Goal: Task Accomplishment & Management: Use online tool/utility

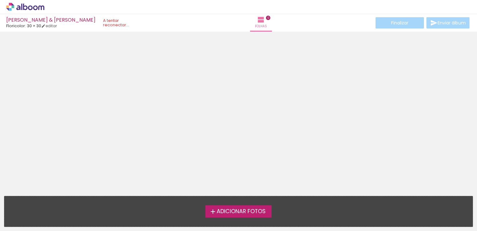
click at [234, 212] on span "Adicionar Fotos" at bounding box center [241, 211] width 49 height 6
click at [0, 0] on input "file" at bounding box center [0, 0] width 0 height 0
click at [235, 213] on span "Adicionar Fotos" at bounding box center [241, 211] width 49 height 6
click at [0, 0] on input "file" at bounding box center [0, 0] width 0 height 0
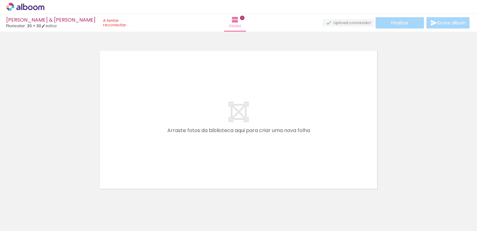
scroll to position [8, 0]
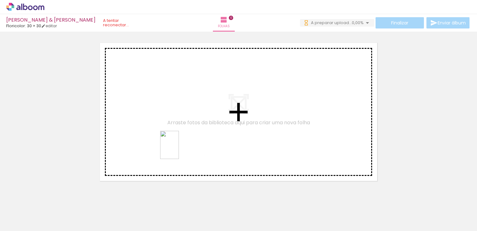
drag, startPoint x: 101, startPoint y: 220, endPoint x: 183, endPoint y: 147, distance: 110.0
click at [183, 147] on quentale-workspace at bounding box center [238, 115] width 477 height 231
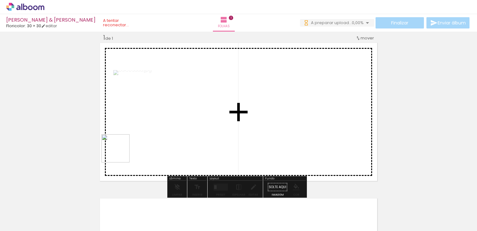
drag, startPoint x: 134, startPoint y: 212, endPoint x: 119, endPoint y: 137, distance: 76.8
click at [119, 137] on quentale-workspace at bounding box center [238, 115] width 477 height 231
drag, startPoint x: 173, startPoint y: 217, endPoint x: 200, endPoint y: 176, distance: 49.3
click at [197, 157] on quentale-workspace at bounding box center [238, 115] width 477 height 231
drag, startPoint x: 208, startPoint y: 215, endPoint x: 301, endPoint y: 132, distance: 124.3
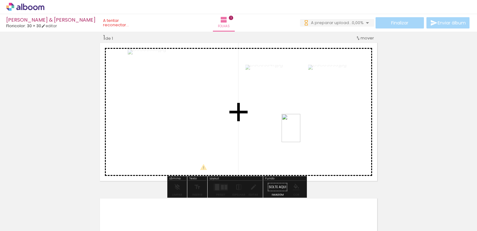
click at [301, 132] on quentale-workspace at bounding box center [238, 115] width 477 height 231
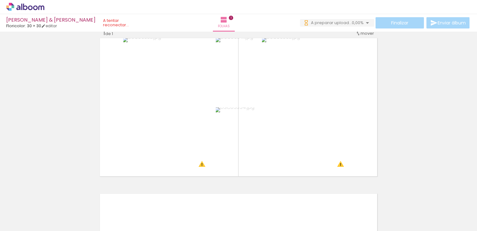
scroll to position [12, 0]
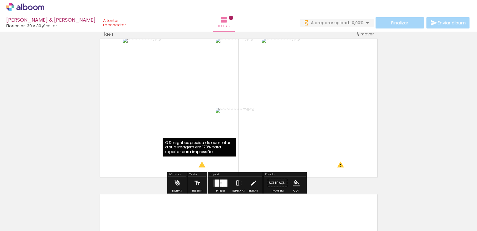
click at [202, 164] on quentale-photo at bounding box center [169, 108] width 92 height 140
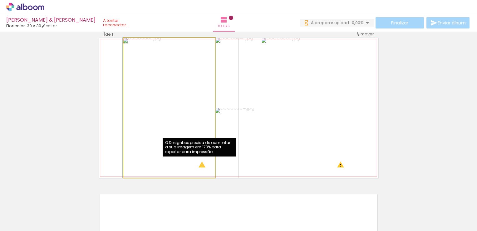
click at [199, 160] on quentale-photo at bounding box center [169, 108] width 92 height 140
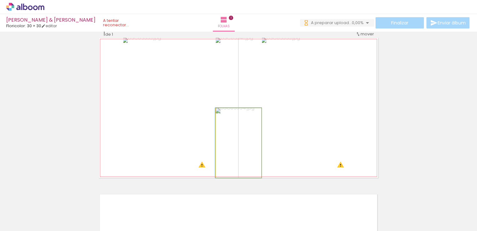
click at [247, 138] on quentale-photo at bounding box center [239, 143] width 46 height 70
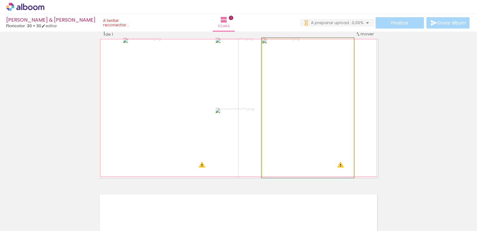
click at [339, 165] on quentale-photo at bounding box center [308, 108] width 92 height 140
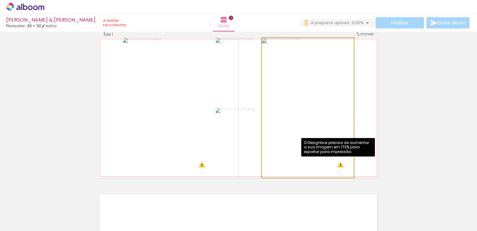
click at [339, 165] on quentale-photo at bounding box center [308, 108] width 92 height 140
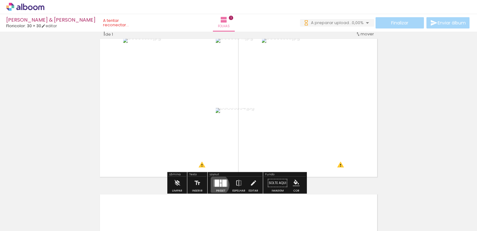
click at [217, 184] on div at bounding box center [217, 182] width 4 height 7
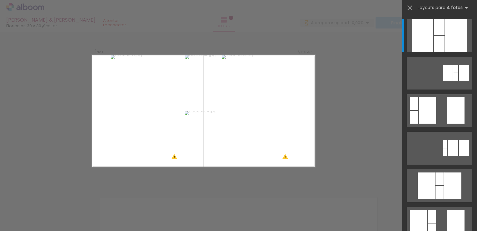
scroll to position [8, 0]
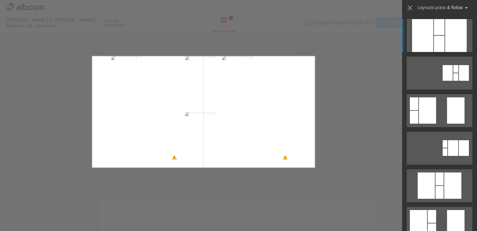
click at [446, 42] on div at bounding box center [457, 35] width 22 height 33
click at [435, 45] on div at bounding box center [439, 44] width 11 height 16
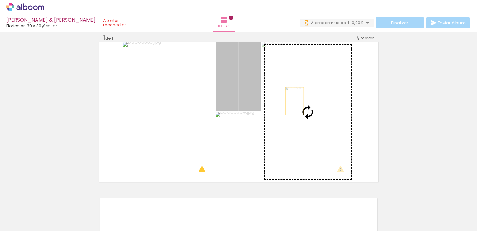
drag, startPoint x: 246, startPoint y: 90, endPoint x: 293, endPoint y: 101, distance: 48.5
click at [0, 0] on slot at bounding box center [0, 0] width 0 height 0
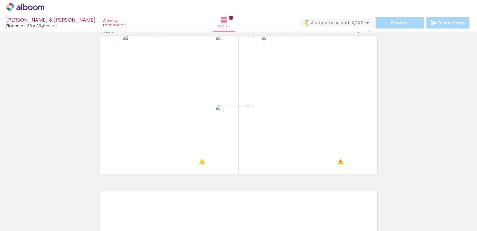
scroll to position [14, 0]
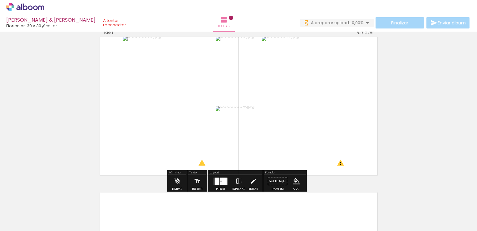
click at [275, 86] on quentale-photo at bounding box center [308, 106] width 92 height 140
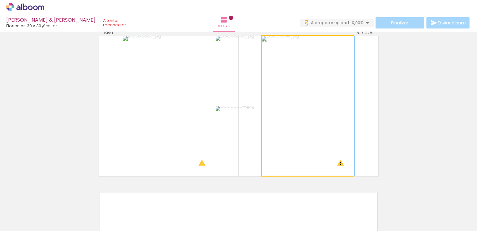
click at [275, 86] on quentale-photo at bounding box center [308, 106] width 92 height 140
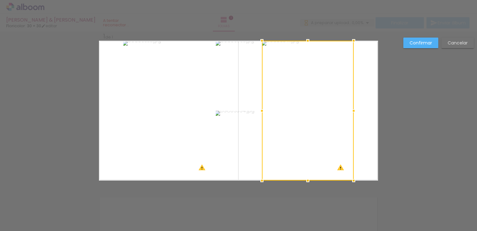
click at [275, 86] on div at bounding box center [308, 111] width 92 height 140
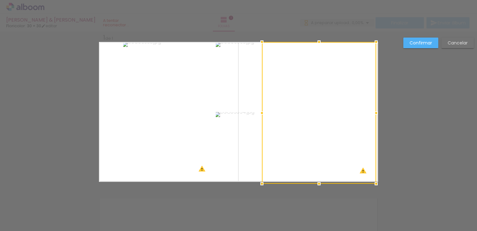
drag, startPoint x: 353, startPoint y: 179, endPoint x: 386, endPoint y: 186, distance: 33.8
click at [386, 186] on div "Inserir folha 1 de 1 O Designbox precisa de aumentar a sua imagem em 173% para …" at bounding box center [238, 187] width 477 height 326
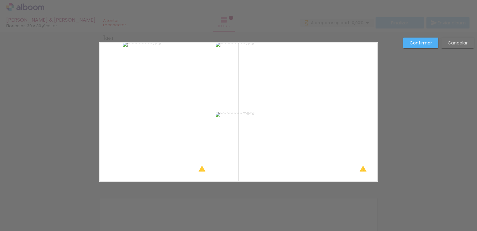
click at [126, 138] on quentale-photo at bounding box center [169, 112] width 92 height 140
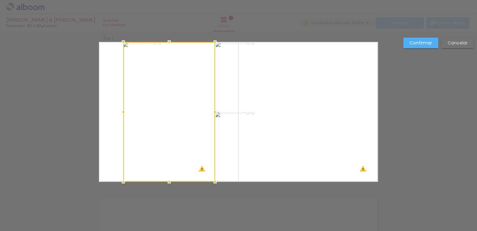
click at [126, 138] on div at bounding box center [169, 112] width 92 height 140
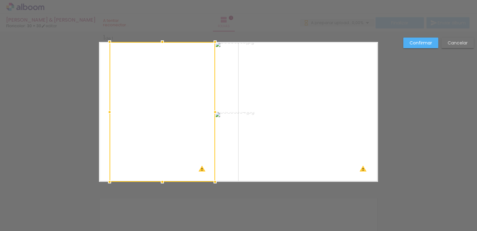
drag, startPoint x: 121, startPoint y: 112, endPoint x: 61, endPoint y: 86, distance: 65.6
click at [61, 86] on div "Inserir folha 1 de 1 O Designbox precisa de aumentar a sua imagem em 173% para …" at bounding box center [238, 187] width 477 height 326
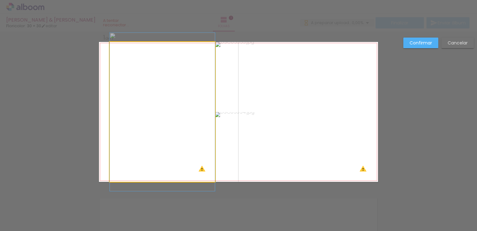
click at [112, 179] on quentale-photo at bounding box center [163, 112] width 106 height 140
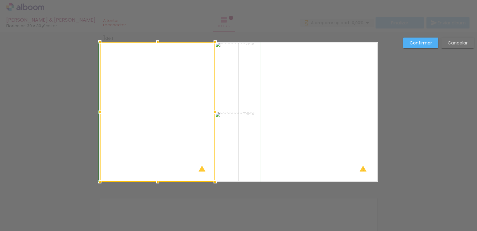
drag, startPoint x: 107, startPoint y: 181, endPoint x: 133, endPoint y: 182, distance: 26.3
click at [133, 182] on div "Inserir folha 1 de 1 O Designbox precisa de aumentar a sua imagem em 196% para …" at bounding box center [238, 187] width 477 height 326
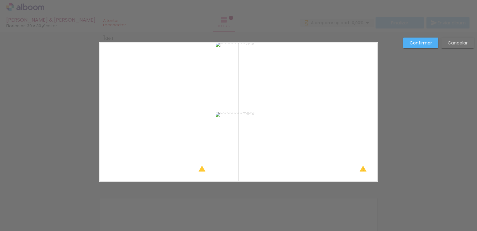
click at [265, 185] on div "Confirmar Cancelar" at bounding box center [238, 187] width 477 height 326
click at [229, 182] on div "Confirmar Cancelar" at bounding box center [238, 187] width 477 height 326
click at [432, 44] on paper-button "Confirmar" at bounding box center [421, 42] width 35 height 11
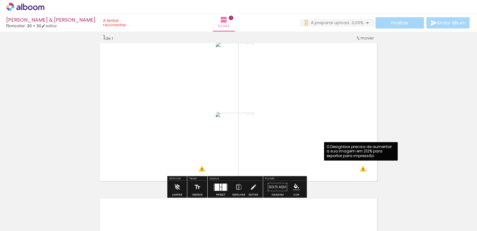
click at [363, 171] on quentale-photo at bounding box center [319, 112] width 114 height 140
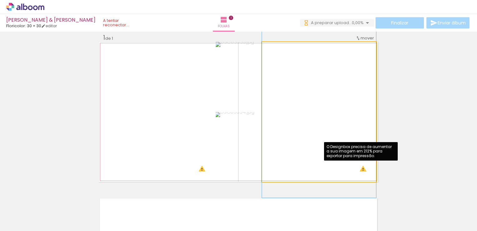
click at [361, 167] on quentale-photo at bounding box center [319, 112] width 114 height 140
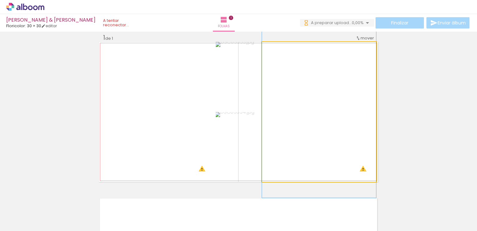
click at [361, 167] on quentale-photo at bounding box center [319, 112] width 114 height 140
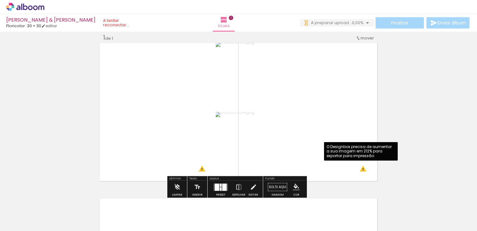
drag, startPoint x: 341, startPoint y: 143, endPoint x: 345, endPoint y: 151, distance: 8.5
click at [345, 151] on div "Inserir folha 1 de 1 O Designbox precisa de aumentar a sua imagem em 214% para …" at bounding box center [238, 181] width 477 height 311
click at [360, 168] on quentale-photo at bounding box center [319, 112] width 114 height 140
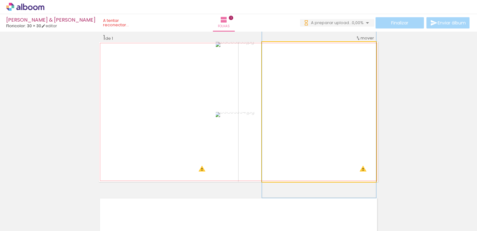
click at [360, 168] on quentale-photo at bounding box center [319, 112] width 114 height 140
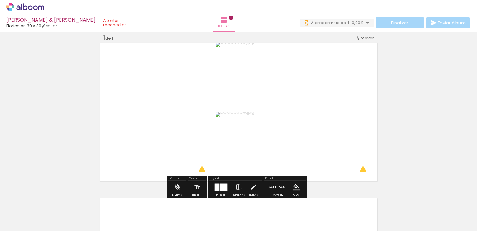
click at [335, 153] on quentale-photo at bounding box center [319, 112] width 114 height 140
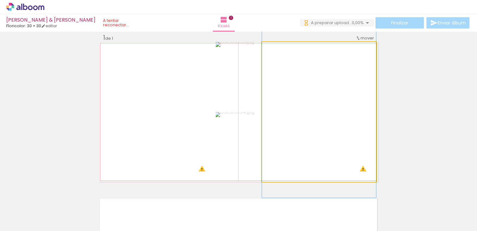
click at [335, 153] on quentale-photo at bounding box center [319, 112] width 114 height 140
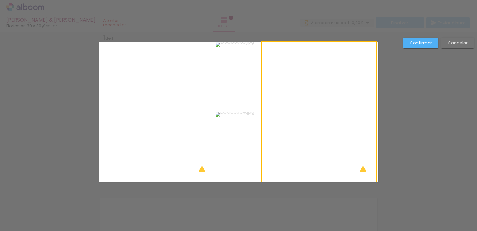
click at [367, 174] on quentale-photo at bounding box center [319, 112] width 114 height 140
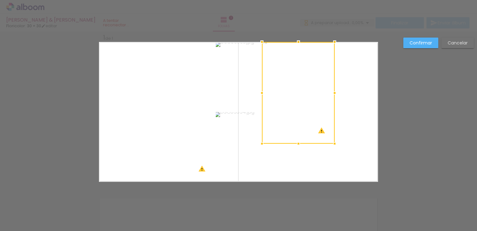
drag, startPoint x: 374, startPoint y: 181, endPoint x: 329, endPoint y: 140, distance: 61.1
click at [329, 140] on div at bounding box center [335, 143] width 12 height 12
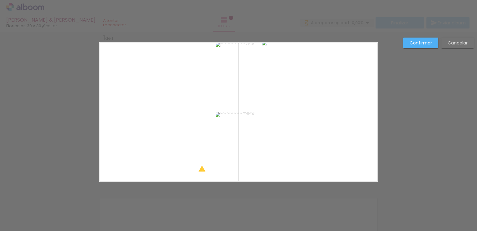
drag, startPoint x: 329, startPoint y: 140, endPoint x: 309, endPoint y: 117, distance: 29.9
click at [309, 117] on quentale-layouter at bounding box center [238, 112] width 279 height 140
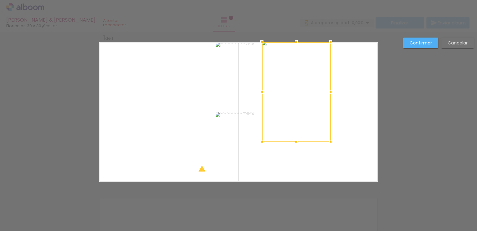
click at [355, 142] on quentale-layouter at bounding box center [238, 112] width 279 height 140
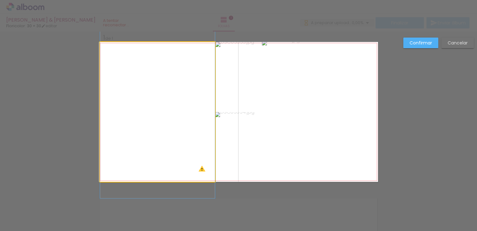
click at [161, 141] on quentale-photo at bounding box center [157, 112] width 115 height 140
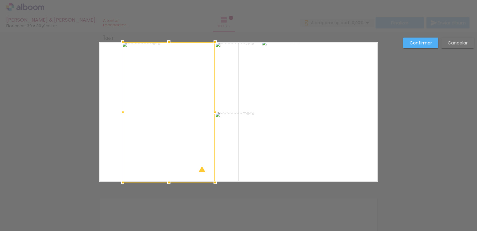
drag, startPoint x: 99, startPoint y: 181, endPoint x: 122, endPoint y: 181, distance: 22.8
click at [122, 181] on div at bounding box center [123, 182] width 12 height 12
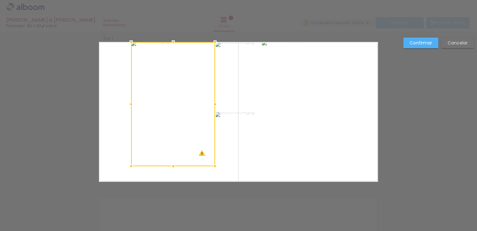
drag, startPoint x: 122, startPoint y: 182, endPoint x: 130, endPoint y: 167, distance: 18.2
click at [130, 167] on div at bounding box center [131, 166] width 12 height 12
click at [146, 151] on quentale-photo at bounding box center [174, 104] width 84 height 124
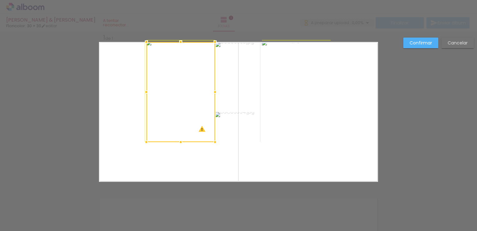
drag, startPoint x: 131, startPoint y: 165, endPoint x: 145, endPoint y: 136, distance: 32.3
click at [145, 136] on div at bounding box center [146, 142] width 12 height 12
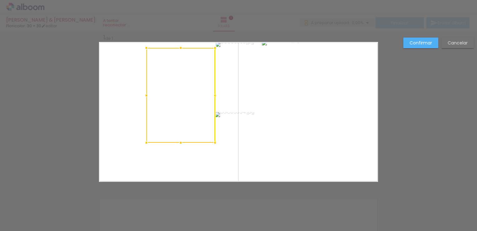
drag, startPoint x: 165, startPoint y: 112, endPoint x: 157, endPoint y: 125, distance: 15.0
click at [157, 125] on div at bounding box center [181, 95] width 69 height 95
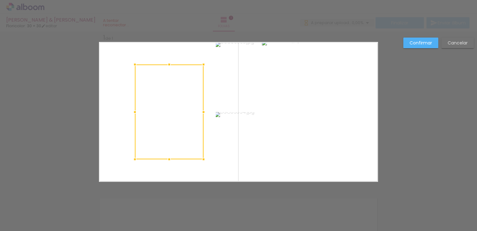
click at [0, 0] on slot "Cancelar" at bounding box center [0, 0] width 0 height 0
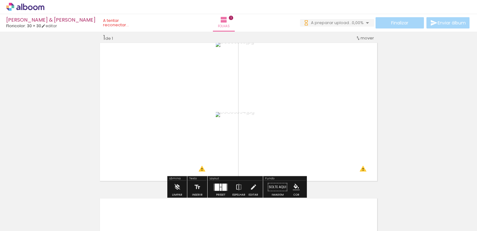
click at [434, 130] on div "Inserir folha 1 de 1 O Designbox precisa de aumentar a sua imagem em 214% para …" at bounding box center [238, 181] width 477 height 311
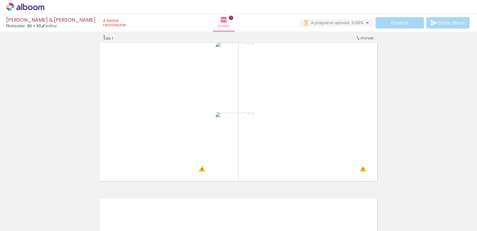
scroll to position [0, 0]
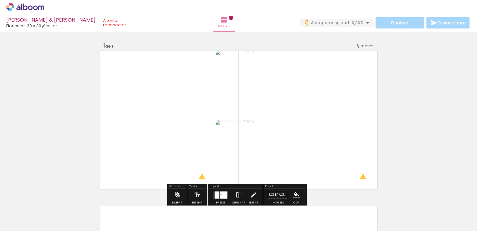
click at [65, 118] on div "Inserir folha 1 de 1 O Designbox precisa de aumentar a sua imagem em 214% para …" at bounding box center [238, 189] width 477 height 311
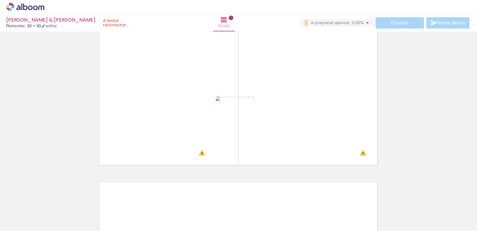
scroll to position [22, 0]
click at [246, 89] on quentale-photo at bounding box center [239, 62] width 46 height 69
click at [220, 132] on quentale-photo at bounding box center [239, 133] width 46 height 70
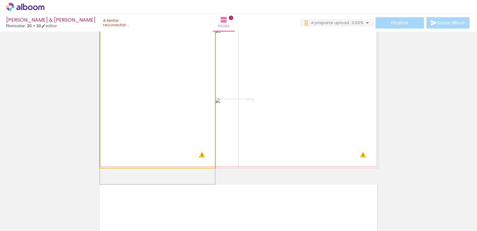
click at [205, 111] on quentale-photo at bounding box center [157, 98] width 115 height 140
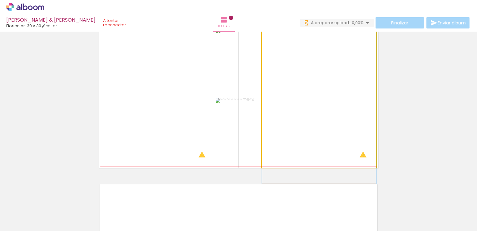
click at [269, 93] on quentale-photo at bounding box center [319, 98] width 114 height 140
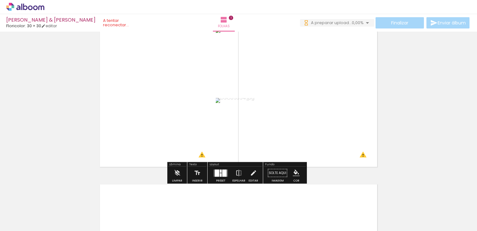
click at [91, 163] on div "Inserir folha 1 de 1 O Designbox precisa de aumentar a sua imagem em 214% para …" at bounding box center [238, 167] width 477 height 311
click at [72, 96] on div "Inserir folha 1 de 1 O Designbox precisa de aumentar a sua imagem em 214% para …" at bounding box center [238, 167] width 477 height 311
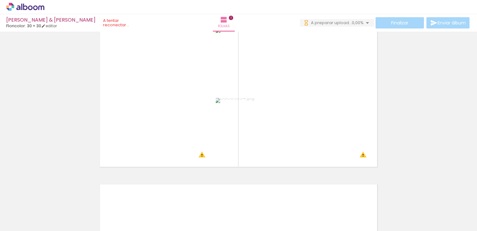
scroll to position [0, 382]
click at [61, 172] on div "Inserir folha 1 de 1 O Designbox precisa de aumentar a sua imagem em 214% para …" at bounding box center [238, 167] width 477 height 311
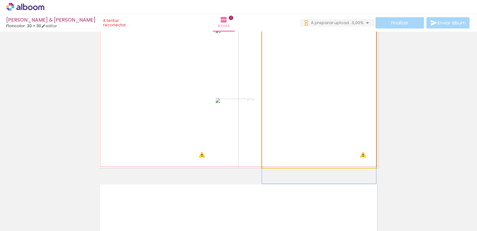
click at [362, 158] on quentale-photo at bounding box center [319, 98] width 114 height 140
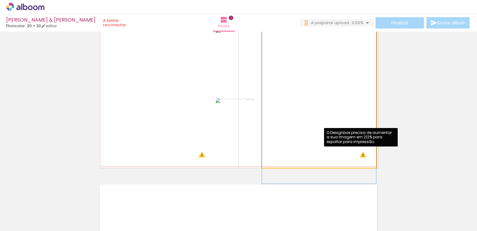
click at [362, 158] on quentale-photo at bounding box center [319, 98] width 114 height 140
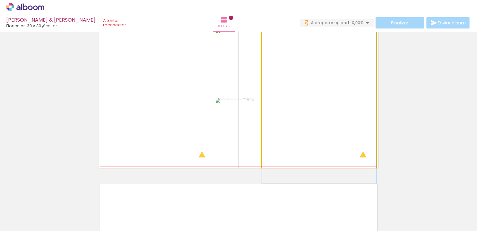
click at [351, 144] on quentale-photo at bounding box center [319, 98] width 114 height 140
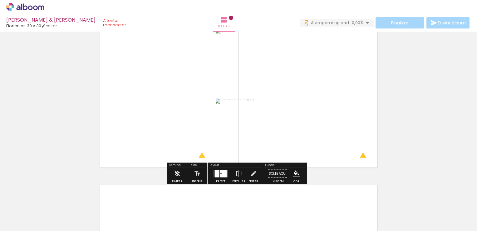
scroll to position [22, 0]
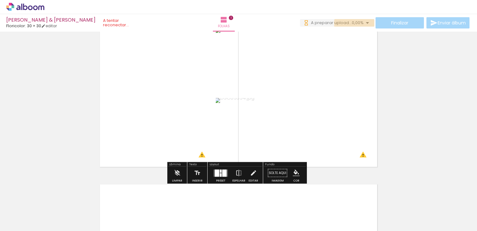
click at [361, 23] on span "0,00%" at bounding box center [358, 23] width 12 height 6
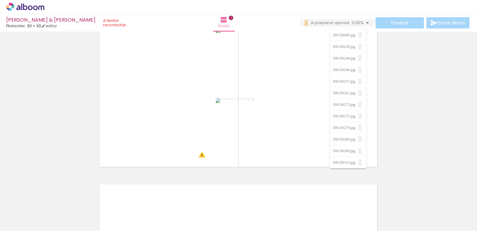
scroll to position [423, 0]
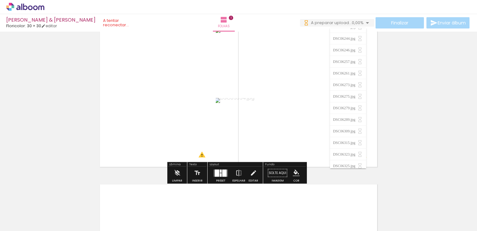
click at [426, 146] on div "Inserir folha 1 de 1 O Designbox precisa de aumentar a sua imagem em 214% para …" at bounding box center [238, 167] width 477 height 311
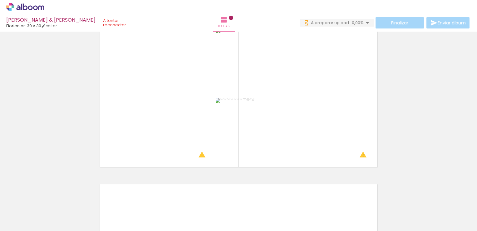
click at [352, 23] on span "0,00%" at bounding box center [358, 23] width 12 height 6
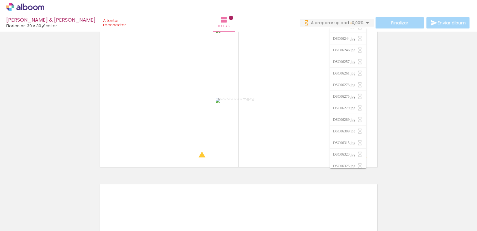
click at [352, 23] on span "0,00%" at bounding box center [358, 23] width 12 height 6
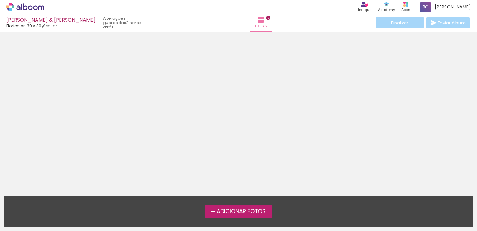
click at [235, 216] on label "Adicionar Fotos" at bounding box center [239, 211] width 67 height 12
click at [0, 0] on input "file" at bounding box center [0, 0] width 0 height 0
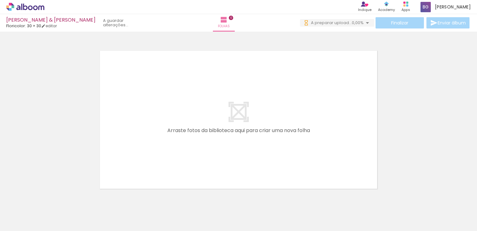
click at [61, 170] on div at bounding box center [238, 112] width 477 height 156
click at [353, 24] on span "0,00%" at bounding box center [358, 23] width 12 height 6
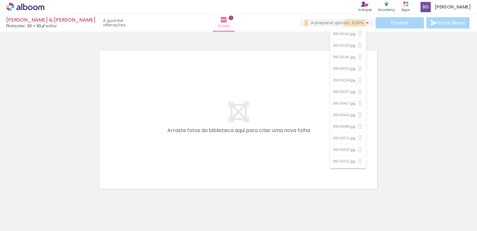
click at [353, 24] on span "0,00%" at bounding box center [358, 23] width 12 height 6
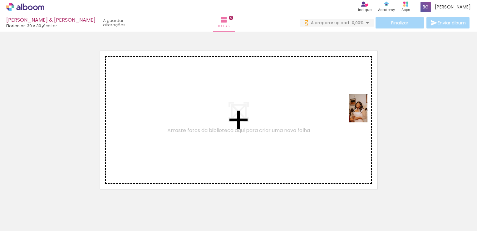
drag, startPoint x: 99, startPoint y: 210, endPoint x: 341, endPoint y: 121, distance: 257.5
click at [341, 121] on quentale-workspace at bounding box center [238, 115] width 477 height 231
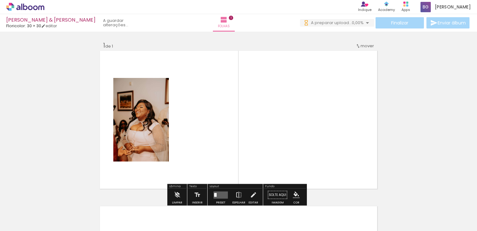
scroll to position [8, 0]
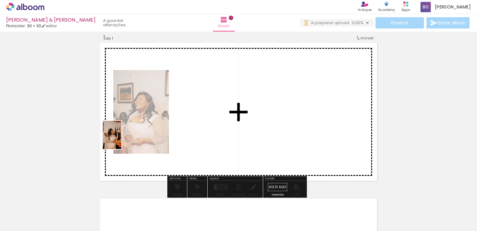
drag, startPoint x: 137, startPoint y: 214, endPoint x: 122, endPoint y: 137, distance: 79.0
click at [122, 137] on quentale-workspace at bounding box center [238, 115] width 477 height 231
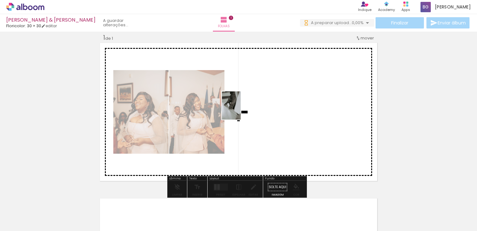
drag, startPoint x: 177, startPoint y: 207, endPoint x: 246, endPoint y: 109, distance: 120.0
click at [246, 109] on quentale-workspace at bounding box center [238, 115] width 477 height 231
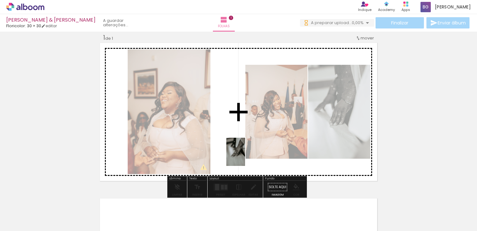
drag, startPoint x: 211, startPoint y: 217, endPoint x: 245, endPoint y: 156, distance: 69.8
click at [245, 156] on quentale-workspace at bounding box center [238, 115] width 477 height 231
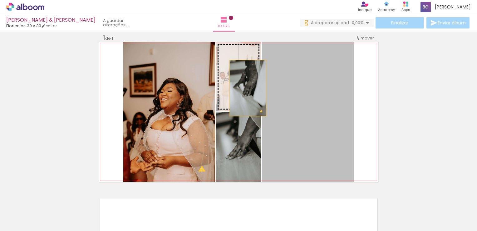
drag, startPoint x: 281, startPoint y: 109, endPoint x: 232, endPoint y: 85, distance: 54.4
click at [0, 0] on slot at bounding box center [0, 0] width 0 height 0
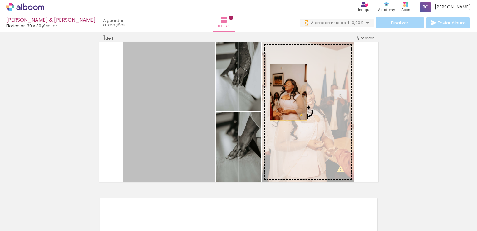
drag, startPoint x: 191, startPoint y: 119, endPoint x: 288, endPoint y: 92, distance: 101.0
click at [0, 0] on slot at bounding box center [0, 0] width 0 height 0
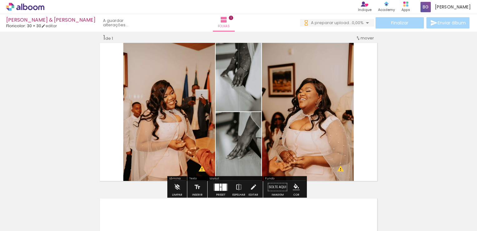
click at [421, 103] on div "Inserir folha 1 de 1 O Designbox precisa de aumentar a sua imagem em 173% para …" at bounding box center [238, 181] width 477 height 311
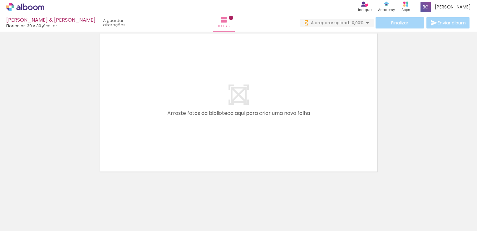
scroll to position [175, 0]
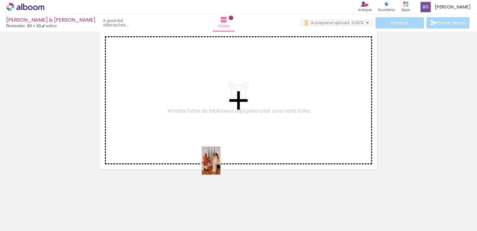
drag, startPoint x: 245, startPoint y: 206, endPoint x: 202, endPoint y: 120, distance: 95.9
click at [202, 120] on quentale-workspace at bounding box center [238, 115] width 477 height 231
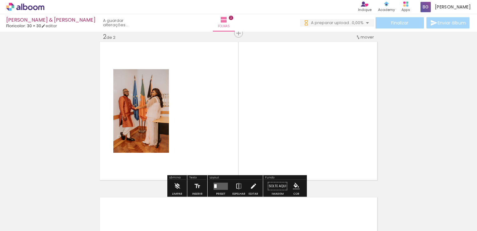
scroll to position [163, 0]
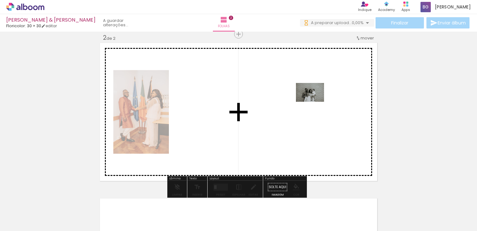
drag, startPoint x: 274, startPoint y: 212, endPoint x: 315, endPoint y: 102, distance: 117.6
click at [315, 102] on quentale-workspace at bounding box center [238, 115] width 477 height 231
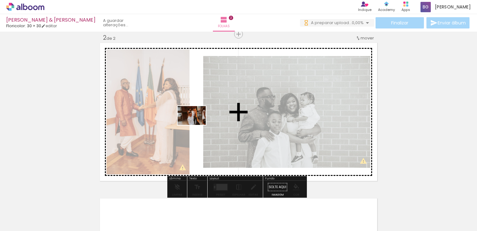
drag, startPoint x: 69, startPoint y: 211, endPoint x: 200, endPoint y: 123, distance: 158.0
click at [200, 123] on quentale-workspace at bounding box center [238, 115] width 477 height 231
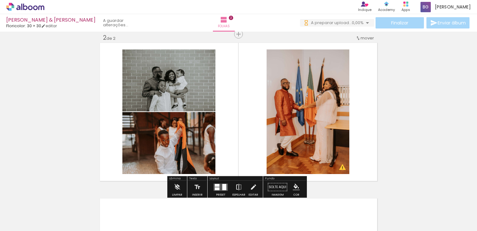
click at [241, 189] on iron-icon at bounding box center [239, 187] width 7 height 12
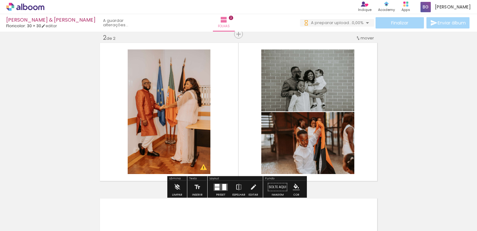
click at [163, 97] on quentale-photo at bounding box center [169, 111] width 83 height 124
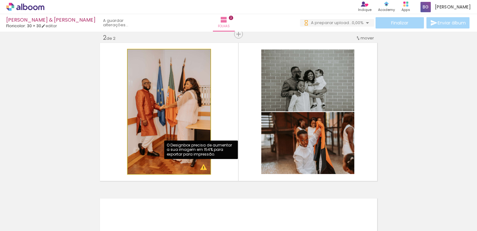
click at [200, 169] on quentale-photo at bounding box center [169, 111] width 83 height 124
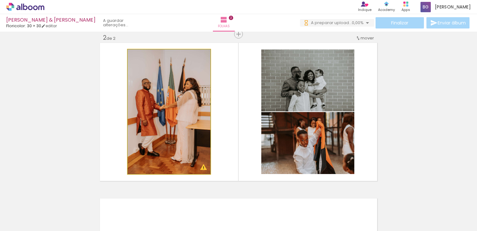
click at [160, 153] on quentale-photo at bounding box center [169, 111] width 83 height 124
click at [145, 57] on div at bounding box center [142, 56] width 10 height 10
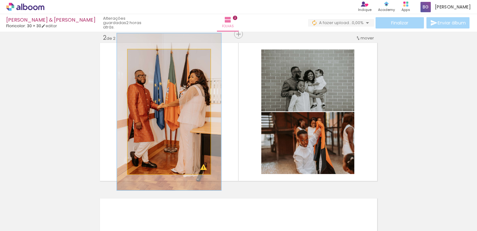
drag, startPoint x: 141, startPoint y: 56, endPoint x: 146, endPoint y: 56, distance: 5.6
click at [146, 56] on div at bounding box center [148, 56] width 6 height 6
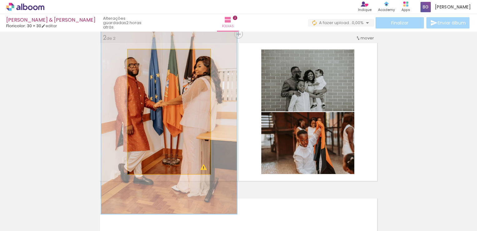
drag, startPoint x: 146, startPoint y: 56, endPoint x: 155, endPoint y: 56, distance: 9.4
click at [155, 56] on div at bounding box center [158, 56] width 6 height 6
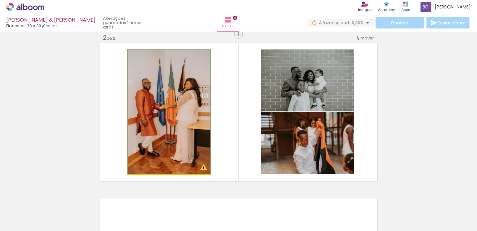
drag, startPoint x: 155, startPoint y: 56, endPoint x: 126, endPoint y: 61, distance: 29.1
type paper-slider "100"
click at [128, 61] on quentale-photo at bounding box center [169, 111] width 83 height 124
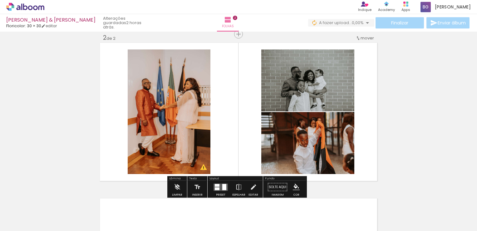
click at [219, 147] on quentale-layouter at bounding box center [238, 112] width 279 height 140
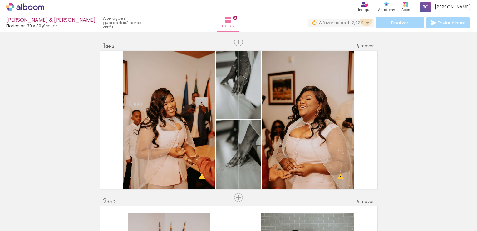
click at [365, 19] on iron-icon at bounding box center [367, 22] width 7 height 7
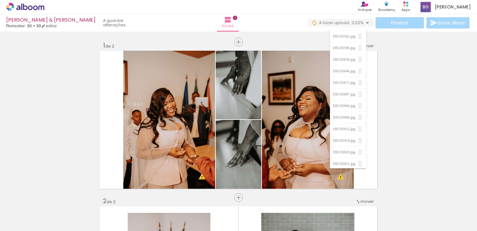
scroll to position [76, 0]
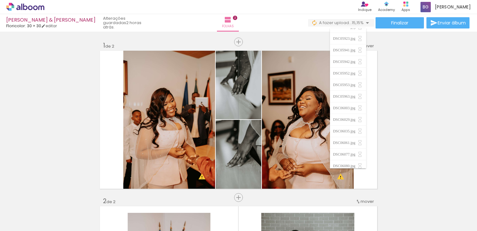
click at [364, 53] on paper-item "DSC05941.jpg" at bounding box center [348, 50] width 37 height 12
click at [364, 54] on paper-item "DSC05952.jpg" at bounding box center [348, 50] width 37 height 12
click at [364, 54] on paper-item "DSC05953.jpg" at bounding box center [348, 50] width 37 height 12
click at [364, 59] on paper-item "DSC06029.jpg" at bounding box center [348, 63] width 37 height 12
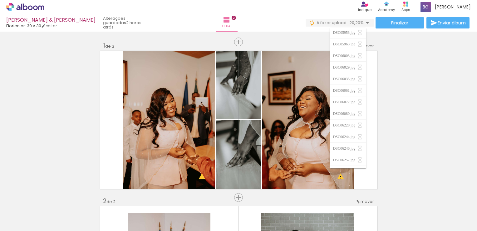
scroll to position [70, 0]
click at [363, 59] on paper-item "DSC06035.jpg" at bounding box center [348, 56] width 37 height 12
click at [363, 57] on iron-icon at bounding box center [360, 56] width 6 height 6
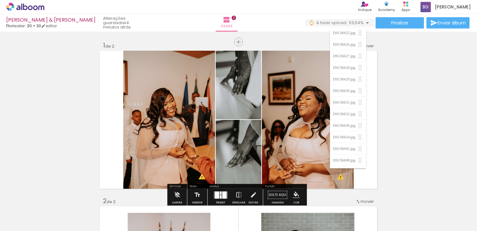
click at [238, 28] on div "Folhas 2" at bounding box center [227, 22] width 22 height 17
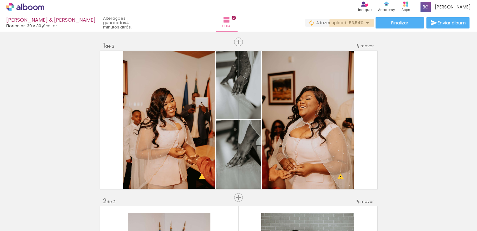
click at [364, 23] on iron-icon at bounding box center [367, 22] width 7 height 7
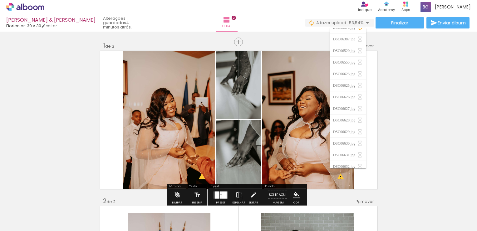
scroll to position [0, 0]
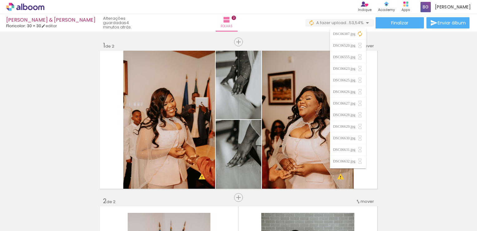
click at [216, 19] on div "Folhas 2" at bounding box center [227, 22] width 22 height 17
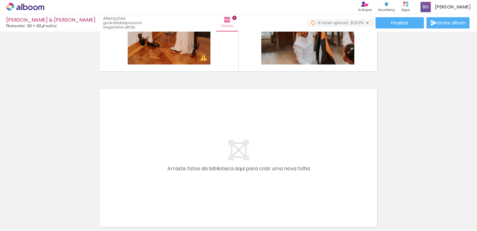
scroll to position [274, 0]
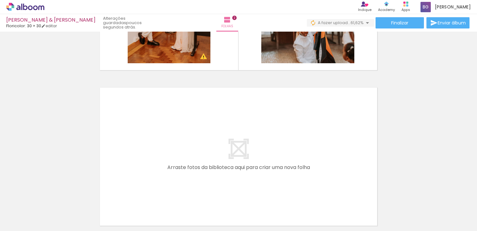
drag, startPoint x: 472, startPoint y: 155, endPoint x: 478, endPoint y: 142, distance: 14.6
click at [477, 142] on html "link( href="../../bower_components/polymer/polymer.html" rel="import" ) picture…" at bounding box center [238, 115] width 477 height 231
drag, startPoint x: 472, startPoint y: 152, endPoint x: 474, endPoint y: 131, distance: 21.6
click at [474, 131] on div "Inserir folha 1 de 2 Inserir folha 2 de 2 O Designbox precisa de aumentar a sua…" at bounding box center [238, 131] width 477 height 199
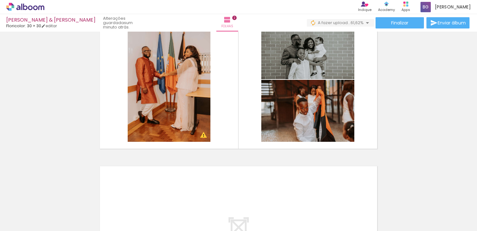
scroll to position [175, 0]
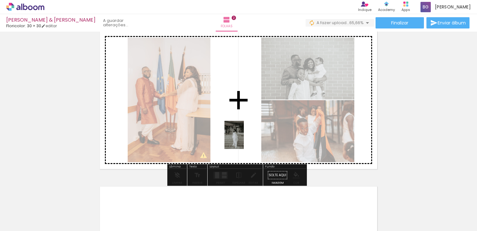
drag, startPoint x: 313, startPoint y: 212, endPoint x: 240, endPoint y: 133, distance: 108.1
click at [240, 133] on quentale-workspace at bounding box center [238, 115] width 477 height 231
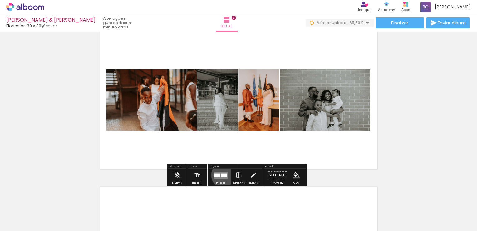
click at [224, 174] on div at bounding box center [225, 174] width 4 height 3
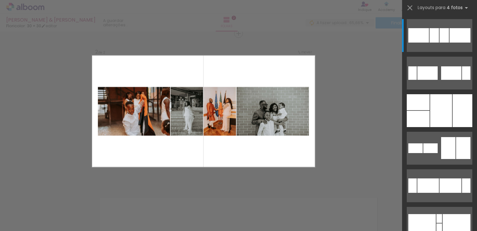
scroll to position [163, 0]
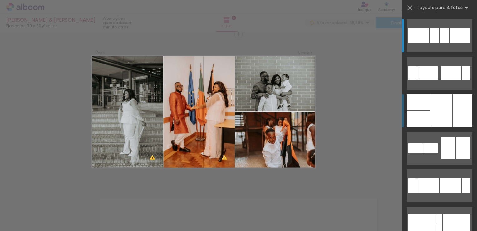
click at [435, 96] on div at bounding box center [442, 110] width 22 height 33
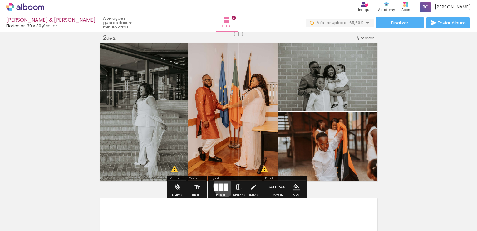
click at [224, 186] on div at bounding box center [226, 186] width 4 height 7
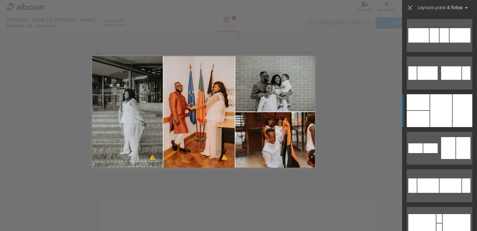
scroll to position [75, 0]
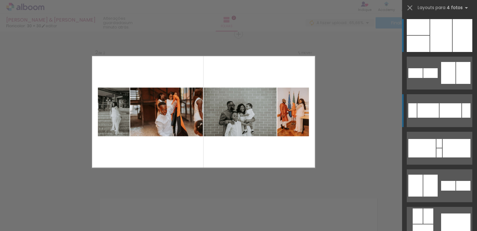
click at [437, 109] on quentale-layouter at bounding box center [440, 110] width 66 height 33
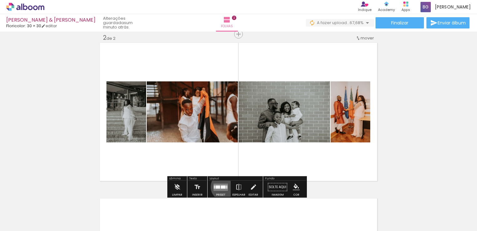
click at [223, 186] on div at bounding box center [223, 186] width 5 height 3
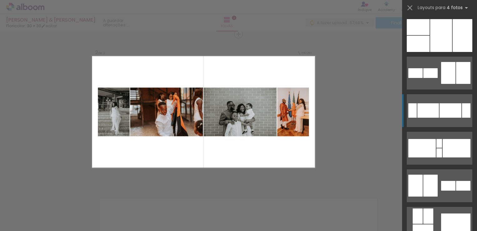
scroll to position [150, 0]
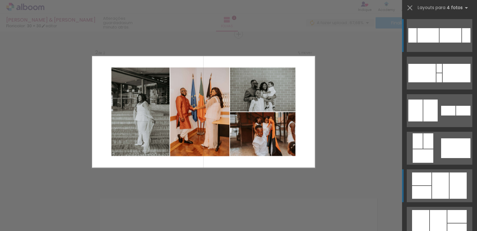
click at [422, 172] on div at bounding box center [421, 178] width 19 height 13
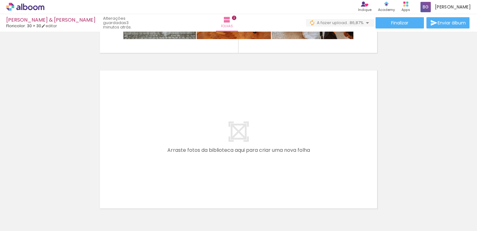
scroll to position [294, 0]
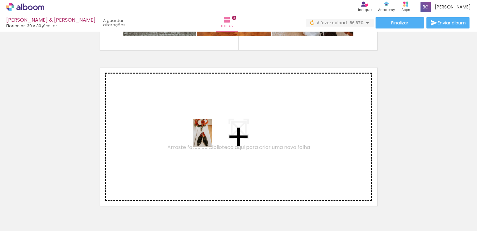
drag, startPoint x: 346, startPoint y: 213, endPoint x: 212, endPoint y: 137, distance: 153.7
click at [212, 137] on quentale-workspace at bounding box center [238, 115] width 477 height 231
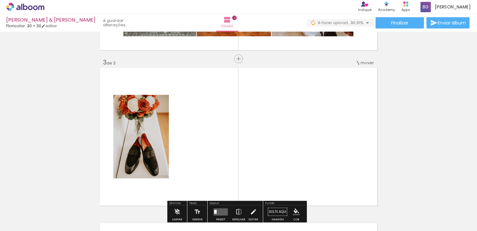
scroll to position [318, 0]
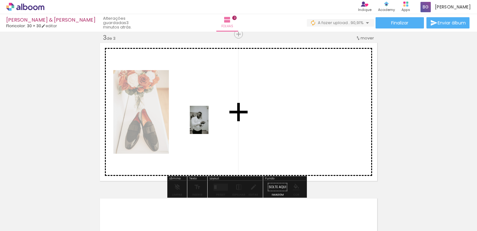
drag, startPoint x: 377, startPoint y: 214, endPoint x: 202, endPoint y: 119, distance: 198.8
click at [202, 119] on quentale-workspace at bounding box center [238, 115] width 477 height 231
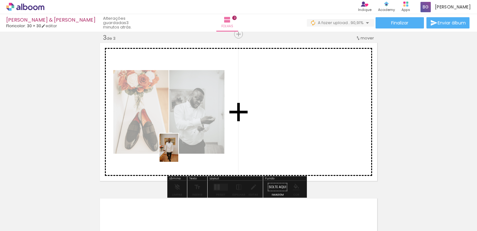
drag, startPoint x: 420, startPoint y: 222, endPoint x: 175, endPoint y: 151, distance: 254.9
click at [175, 151] on quentale-workspace at bounding box center [238, 115] width 477 height 231
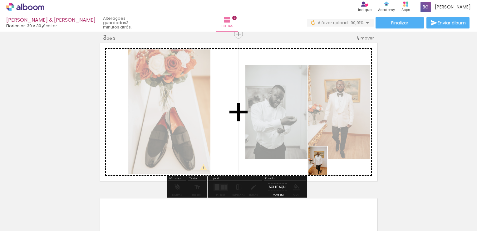
drag, startPoint x: 444, startPoint y: 219, endPoint x: 328, endPoint y: 165, distance: 128.2
click at [328, 165] on quentale-workspace at bounding box center [238, 115] width 477 height 231
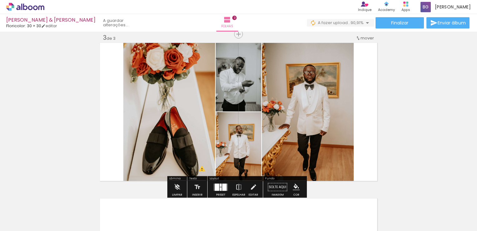
click at [328, 165] on quentale-layouter at bounding box center [238, 112] width 279 height 140
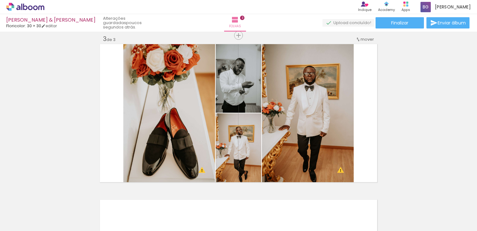
click at [317, 202] on div at bounding box center [307, 209] width 21 height 31
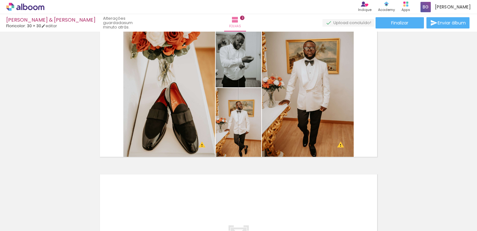
scroll to position [0, 212]
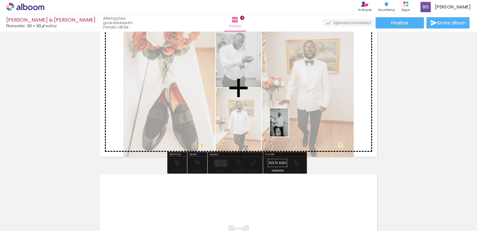
drag, startPoint x: 269, startPoint y: 214, endPoint x: 286, endPoint y: 114, distance: 101.8
click at [286, 114] on quentale-workspace at bounding box center [238, 115] width 477 height 231
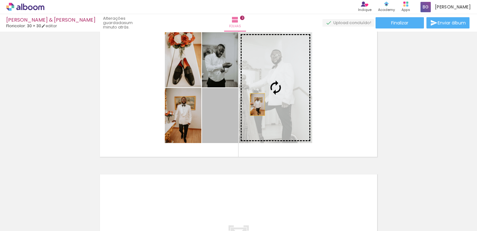
drag, startPoint x: 225, startPoint y: 119, endPoint x: 257, endPoint y: 103, distance: 35.9
click at [0, 0] on slot at bounding box center [0, 0] width 0 height 0
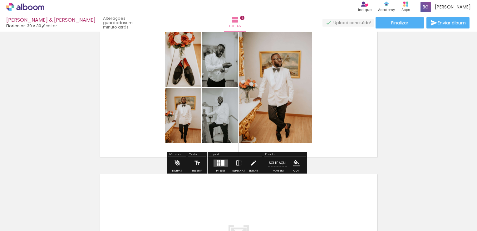
click at [433, 108] on div "Inserir folha 1 de 3 Inserir folha 2 de 3 Inserir folha 3 de 3 O Designbox prec…" at bounding box center [238, 1] width 477 height 621
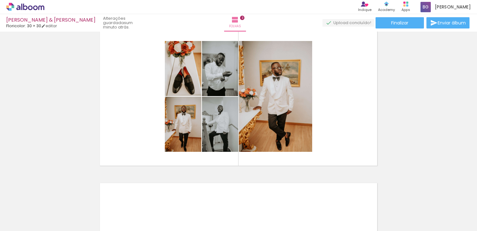
scroll to position [339, 0]
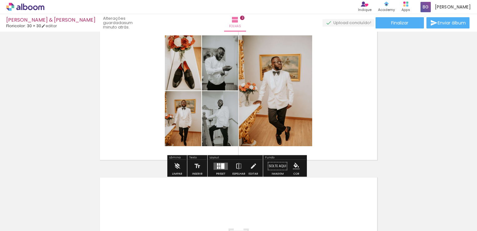
click at [222, 162] on div at bounding box center [220, 166] width 17 height 12
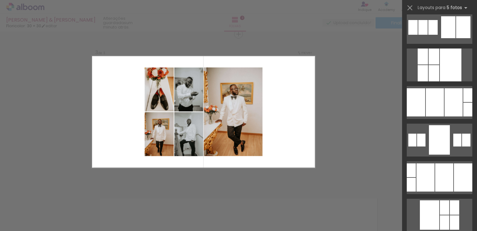
scroll to position [100, 0]
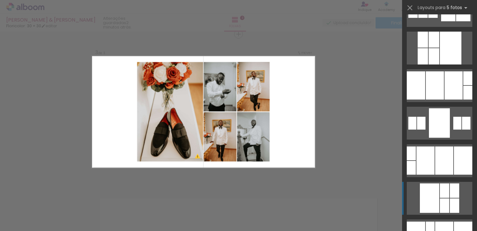
click at [442, 193] on div at bounding box center [444, 190] width 9 height 14
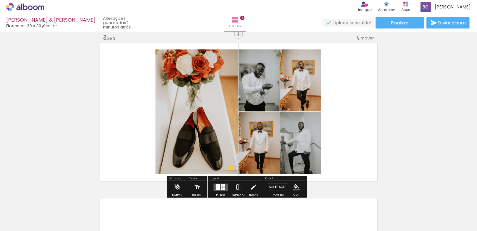
click at [224, 193] on quentale-thumb at bounding box center [234, 210] width 35 height 36
click at [224, 184] on quentale-layouter at bounding box center [221, 186] width 14 height 7
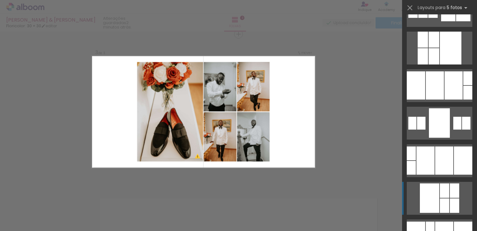
scroll to position [262, 0]
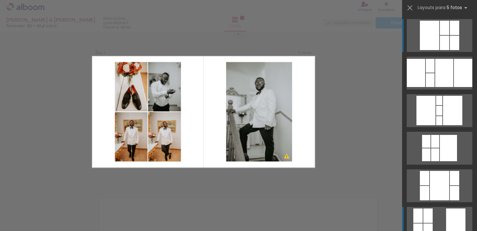
click at [446, 222] on div at bounding box center [455, 222] width 19 height 29
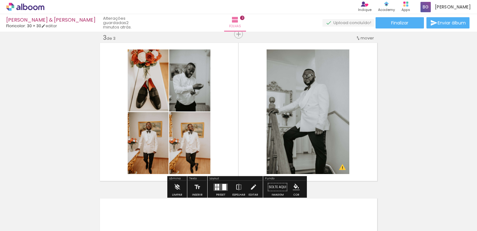
click at [411, 105] on div "Inserir folha 1 de 3 Inserir folha 2 de 3 Inserir folha 3 de 3 O Designbox prec…" at bounding box center [238, 25] width 477 height 621
click at [196, 144] on quentale-photo at bounding box center [189, 143] width 41 height 62
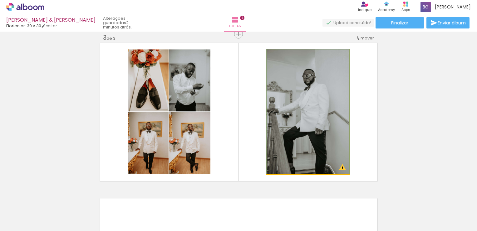
click at [276, 119] on quentale-photo at bounding box center [308, 111] width 83 height 124
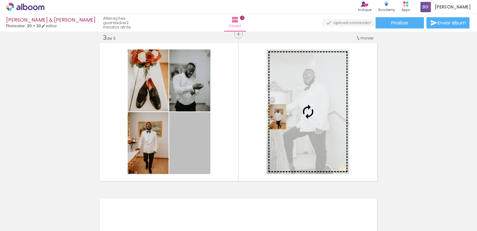
drag, startPoint x: 191, startPoint y: 143, endPoint x: 278, endPoint y: 117, distance: 91.1
click at [0, 0] on slot at bounding box center [0, 0] width 0 height 0
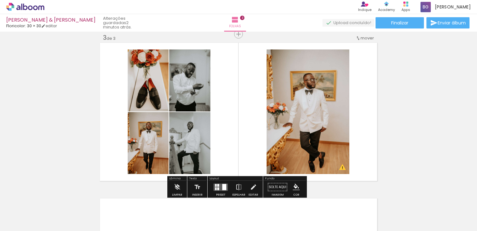
click at [184, 147] on paper-item at bounding box center [189, 147] width 11 height 4
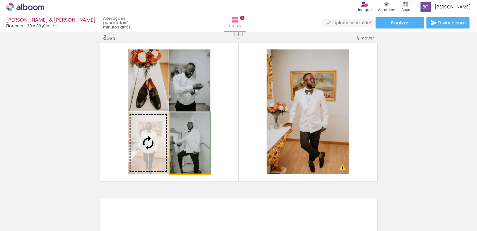
drag, startPoint x: 179, startPoint y: 142, endPoint x: 154, endPoint y: 139, distance: 24.9
click at [0, 0] on slot at bounding box center [0, 0] width 0 height 0
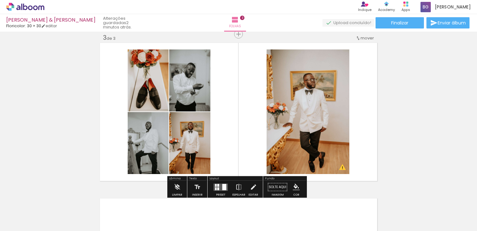
click at [229, 127] on quentale-layouter at bounding box center [238, 112] width 279 height 140
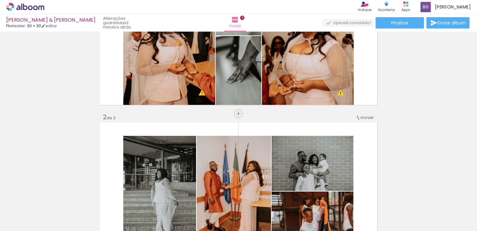
scroll to position [0, 0]
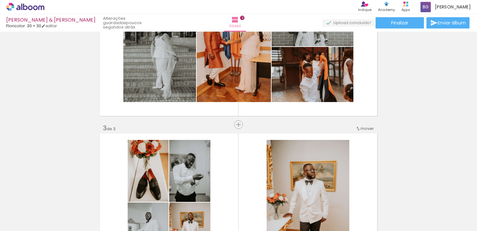
scroll to position [228, 0]
